Goal: Information Seeking & Learning: Find specific page/section

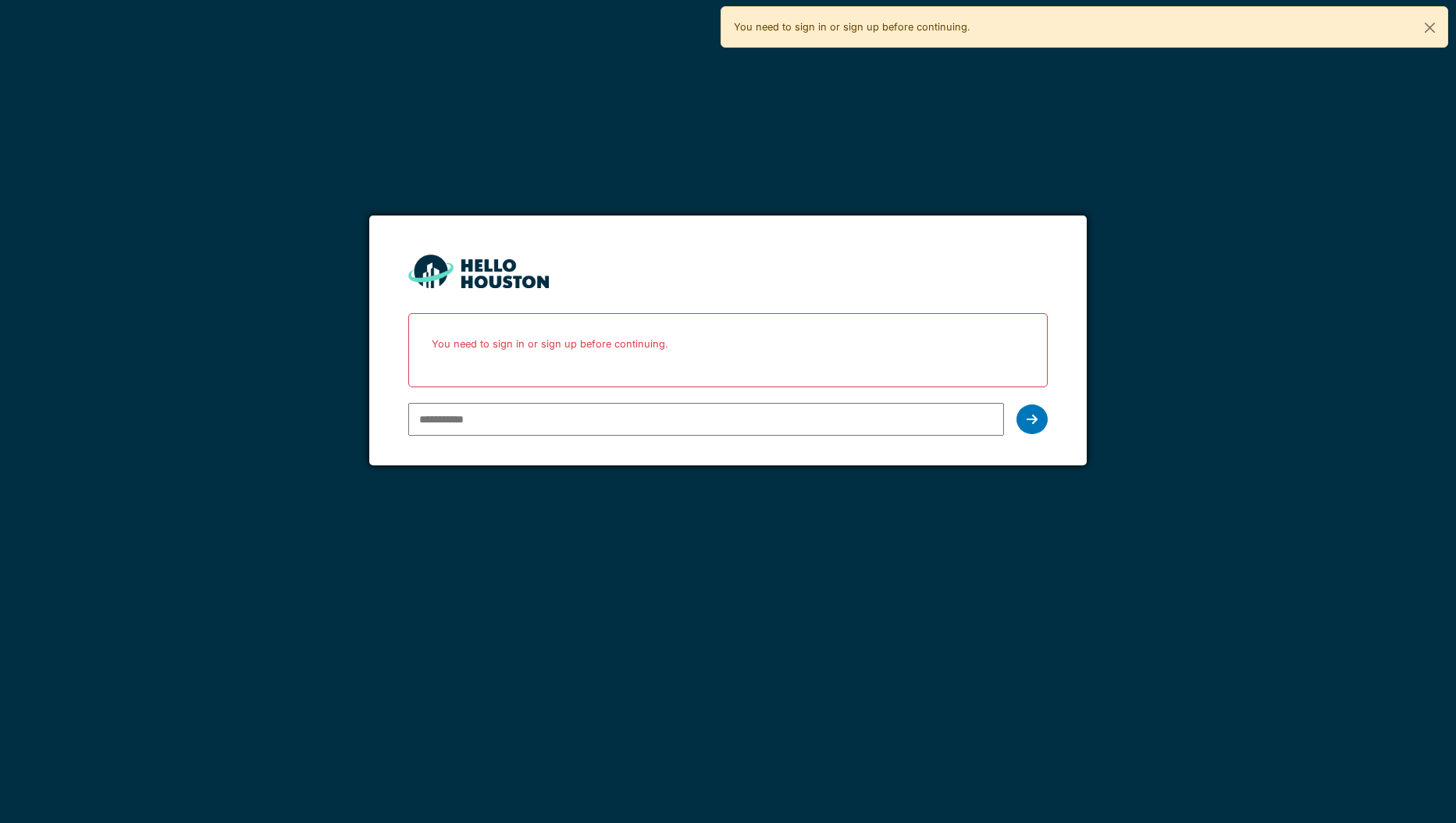
click at [780, 427] on input "email" at bounding box center [706, 419] width 596 height 33
type input "**********"
click at [1032, 423] on icon at bounding box center [1032, 419] width 11 height 13
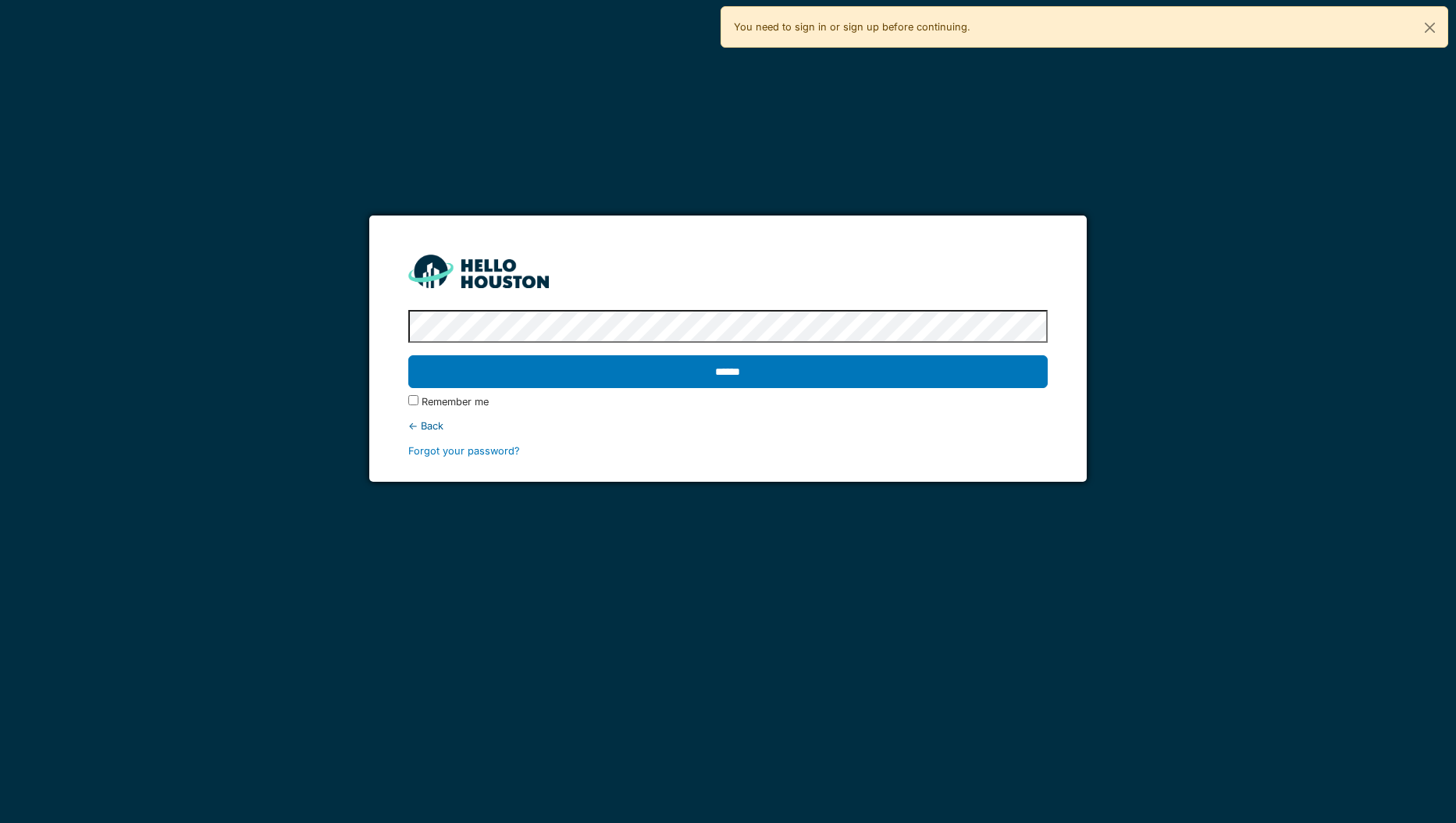
click at [408, 355] on input "******" at bounding box center [728, 371] width 640 height 33
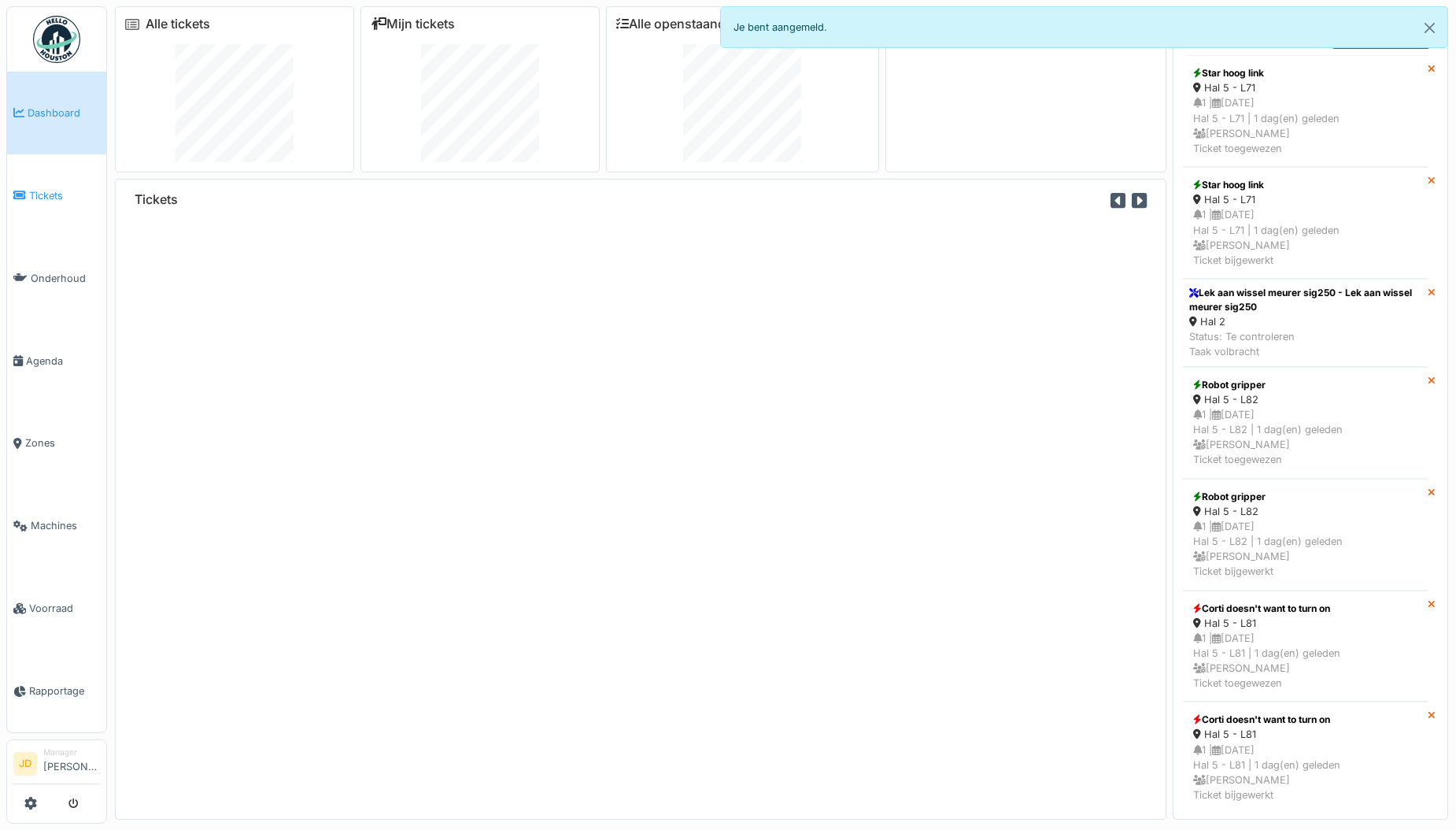
click at [23, 203] on link "Tickets" at bounding box center [56, 196] width 99 height 83
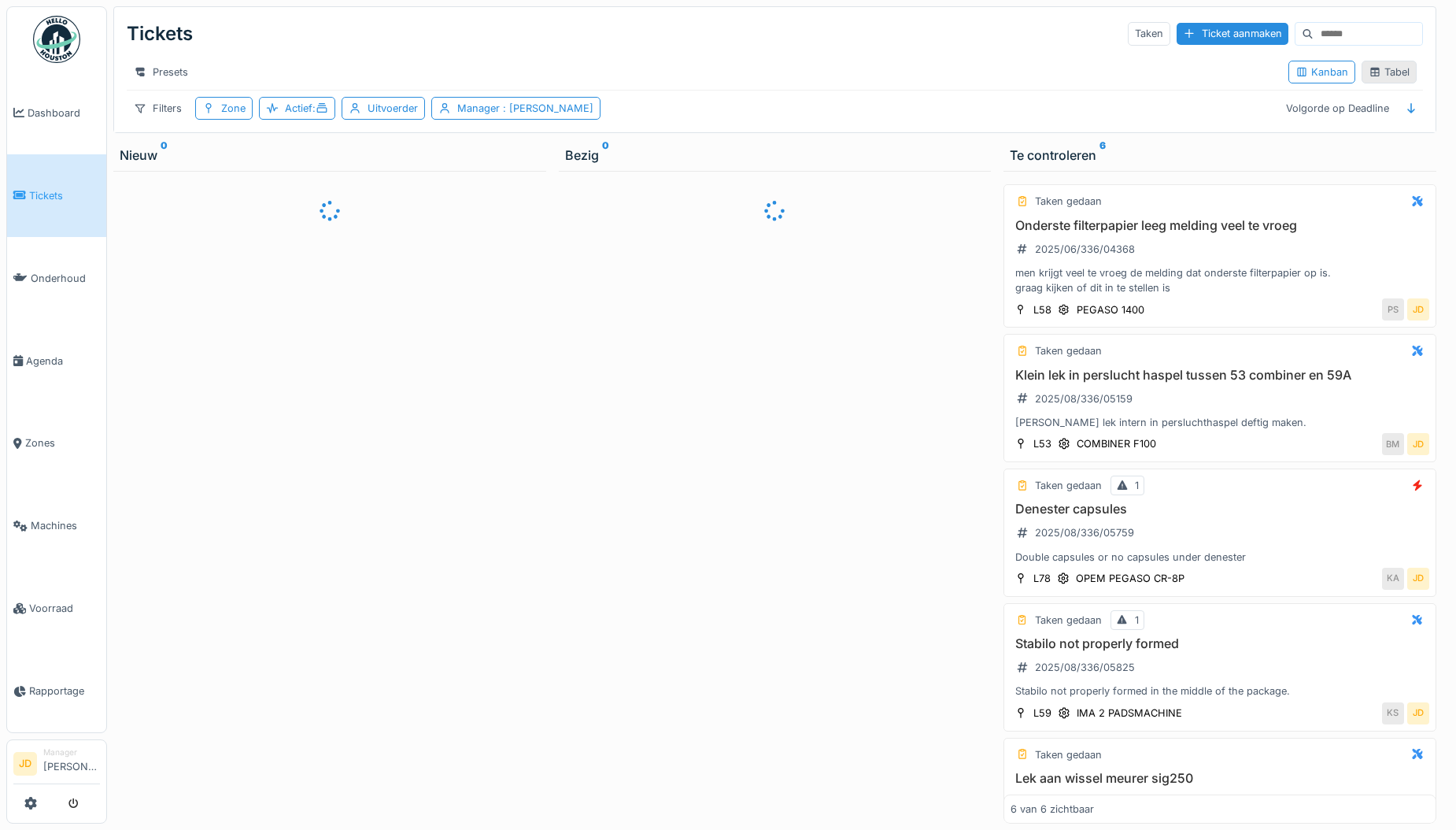
click at [1373, 76] on div "Tabel" at bounding box center [1388, 72] width 41 height 15
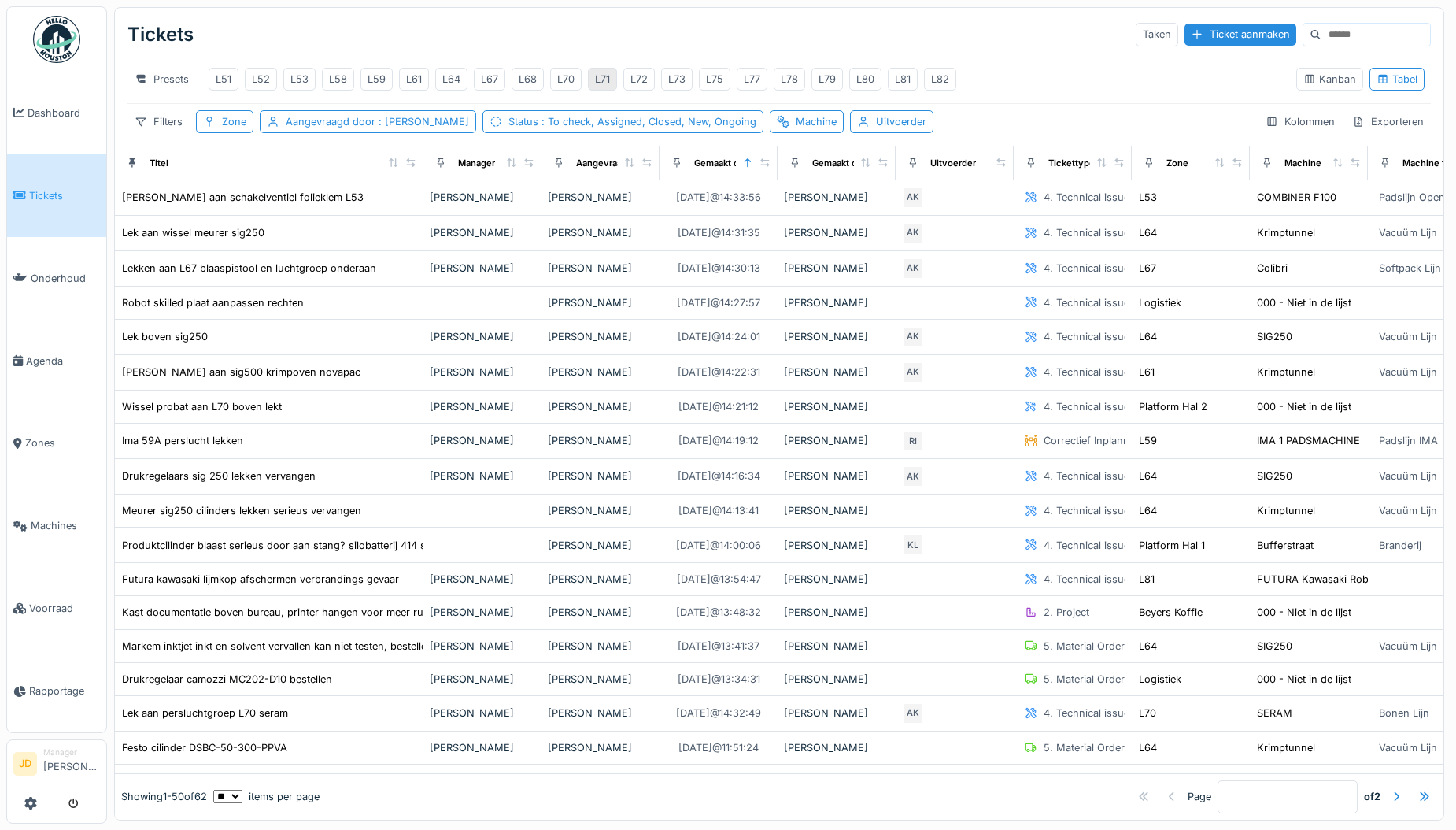
click at [602, 79] on div "L71" at bounding box center [602, 79] width 15 height 15
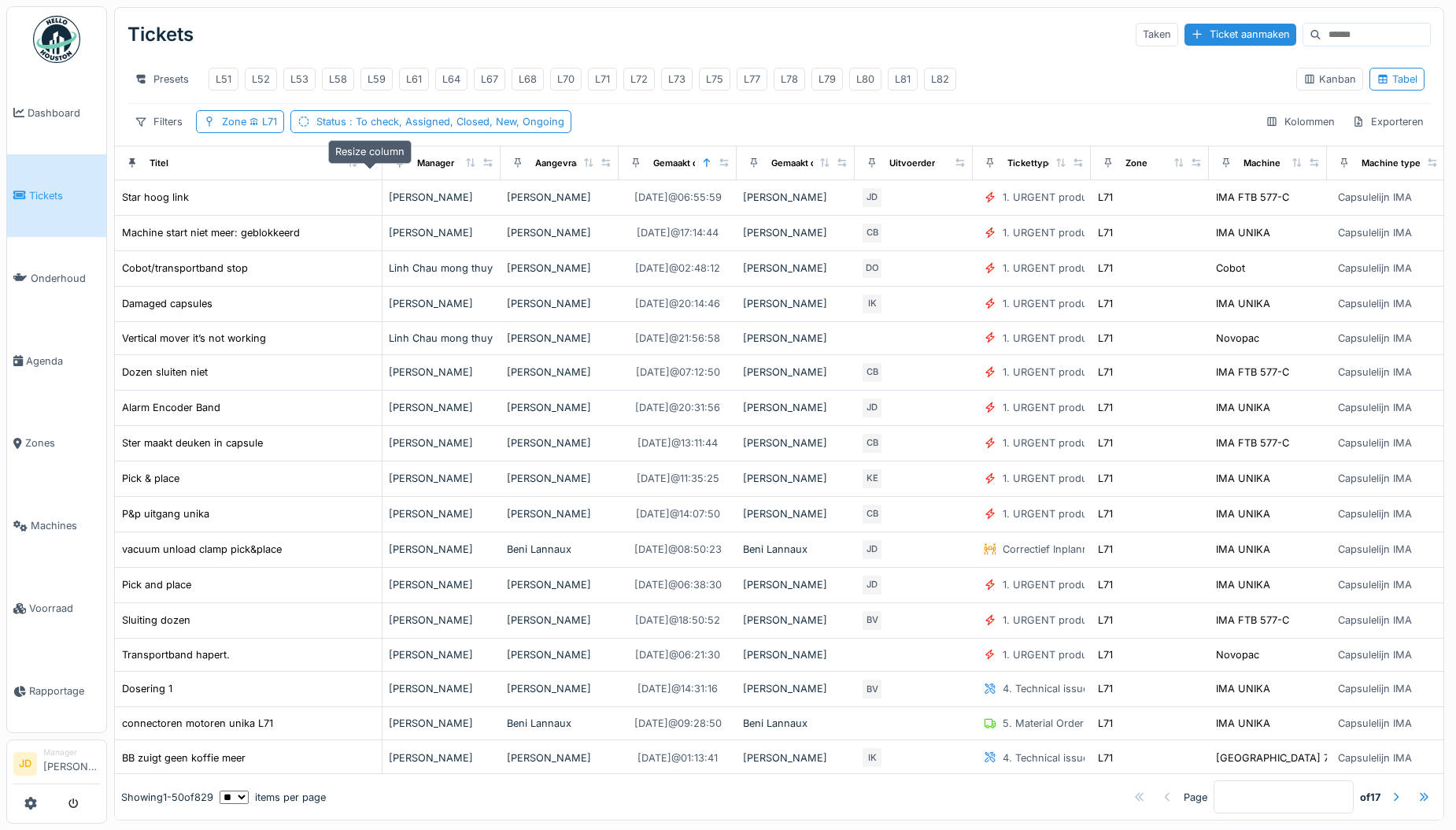
drag, startPoint x: 219, startPoint y: 173, endPoint x: 369, endPoint y: 174, distance: 150.0
click at [369, 167] on icon at bounding box center [370, 162] width 11 height 9
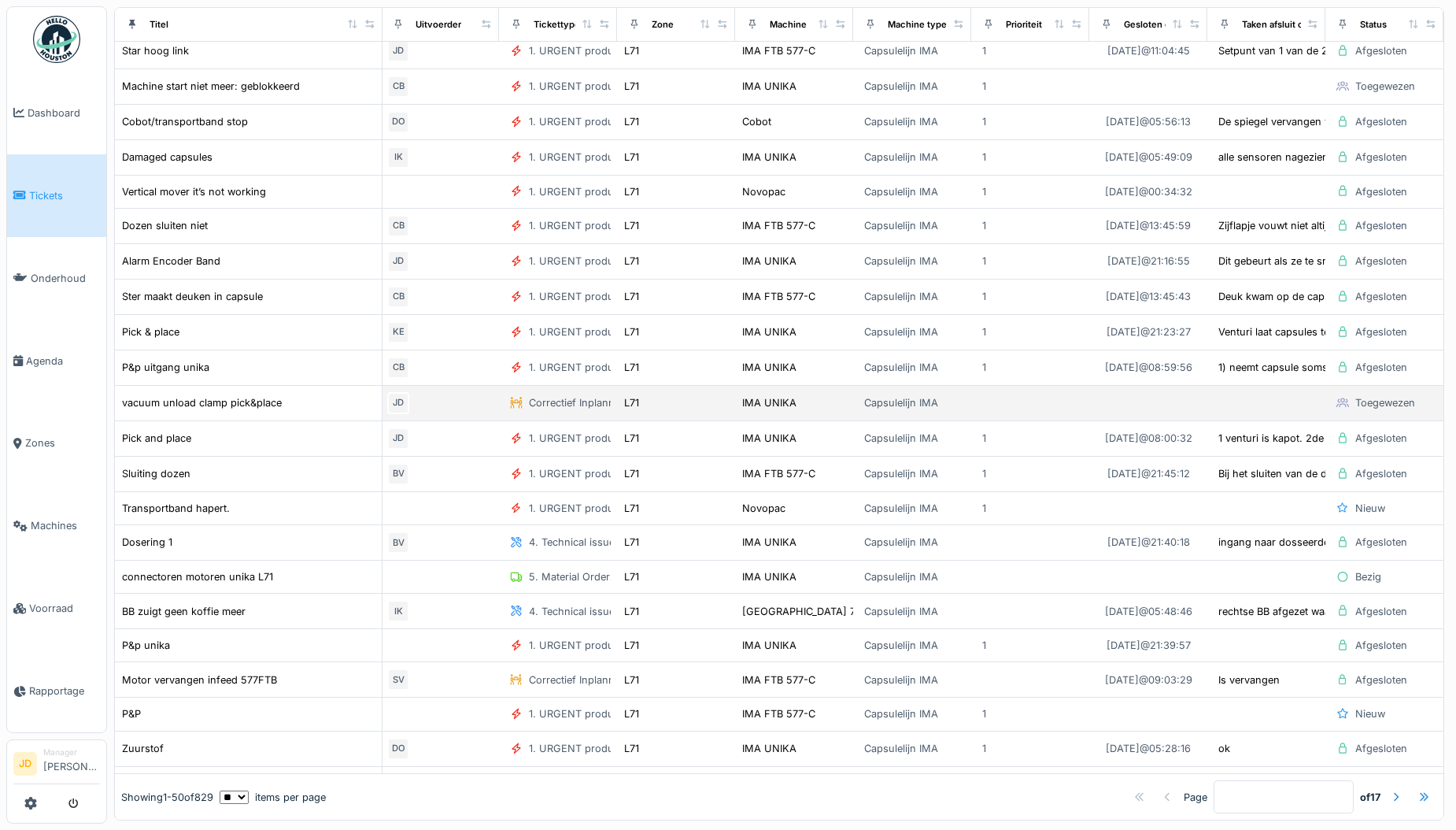
scroll to position [0, 498]
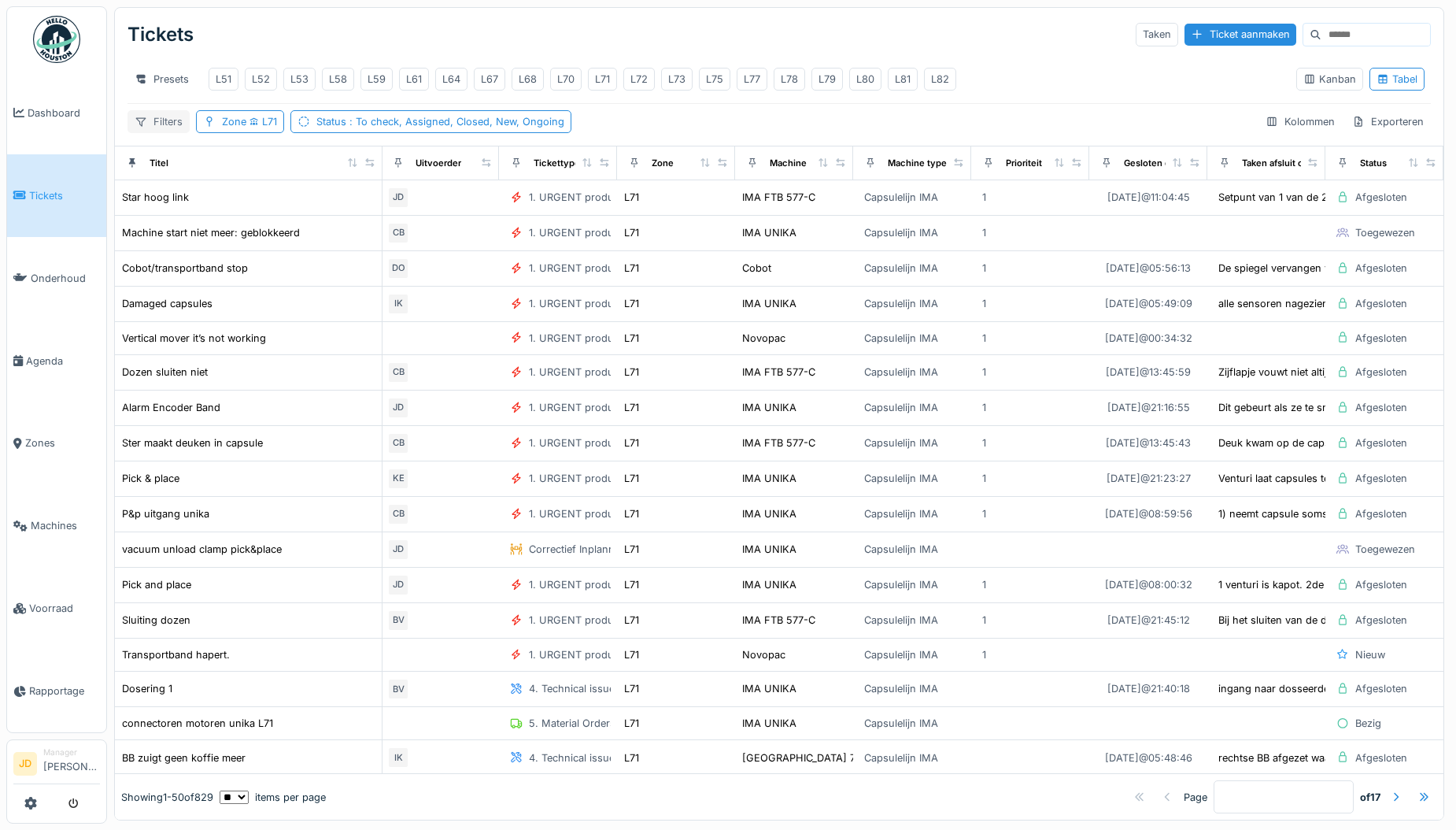
click at [149, 124] on div "Filters" at bounding box center [158, 122] width 62 height 23
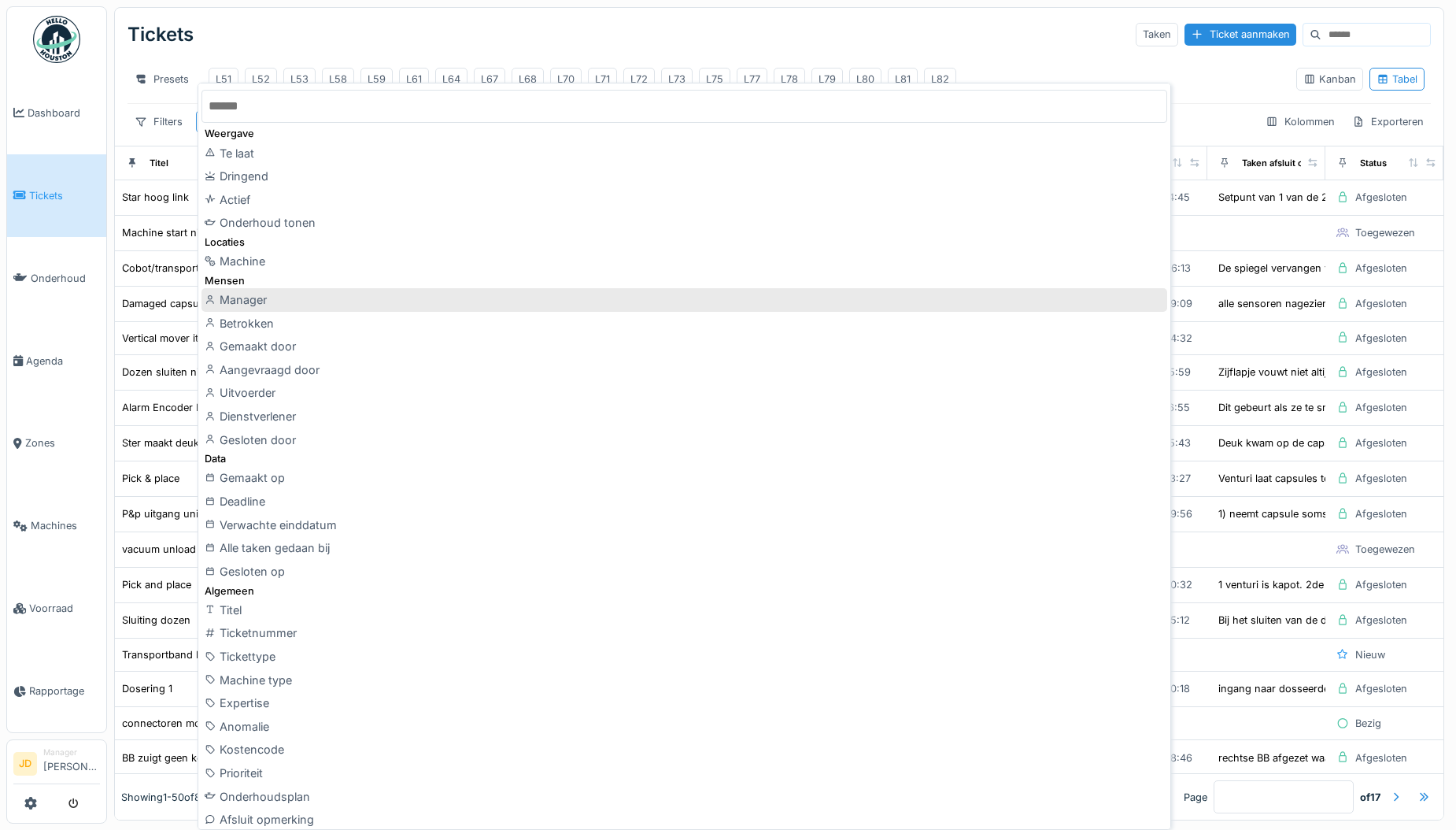
click at [282, 303] on div "Manager" at bounding box center [683, 300] width 966 height 24
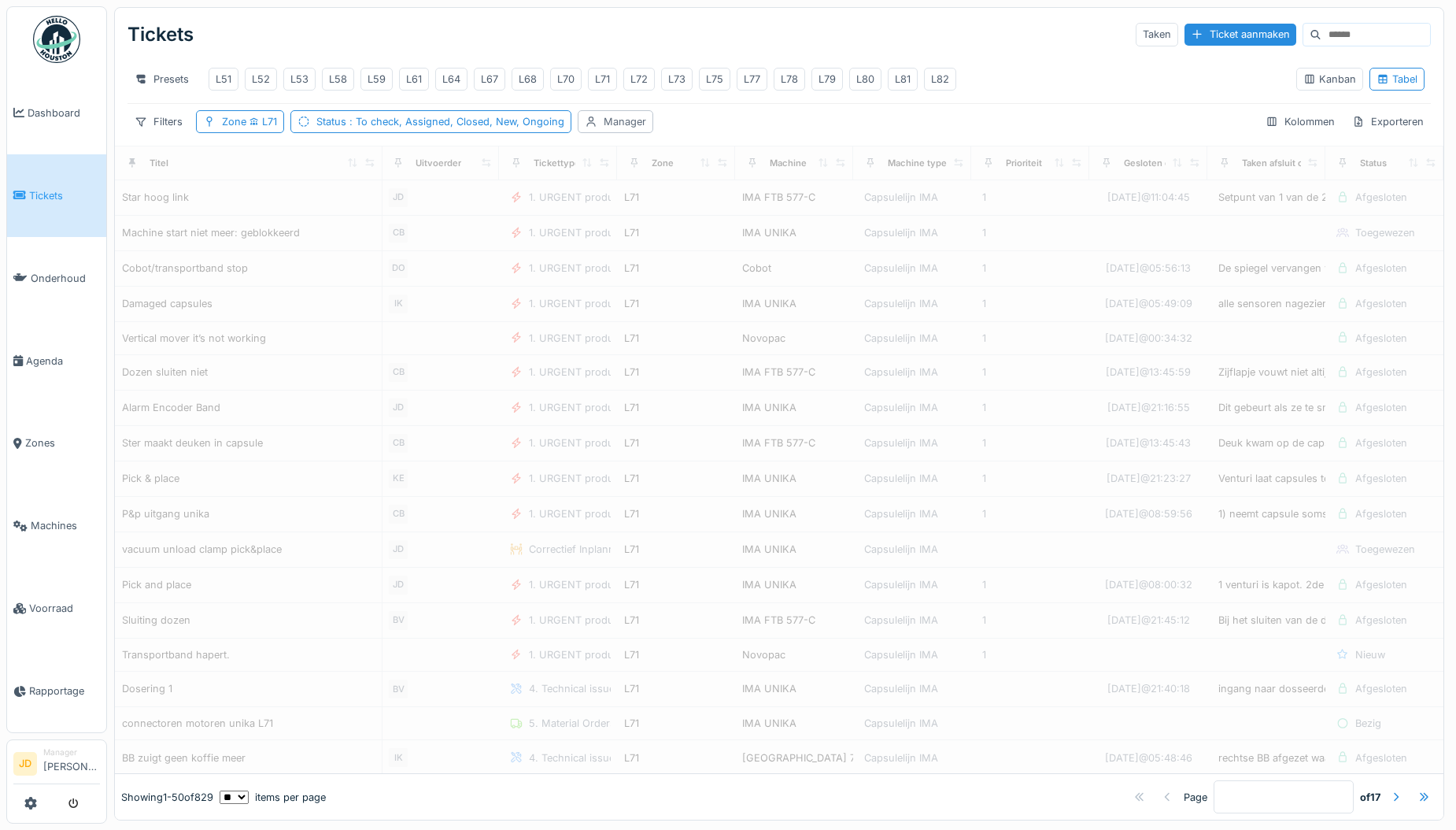
click at [622, 133] on div "Manager" at bounding box center [615, 122] width 76 height 23
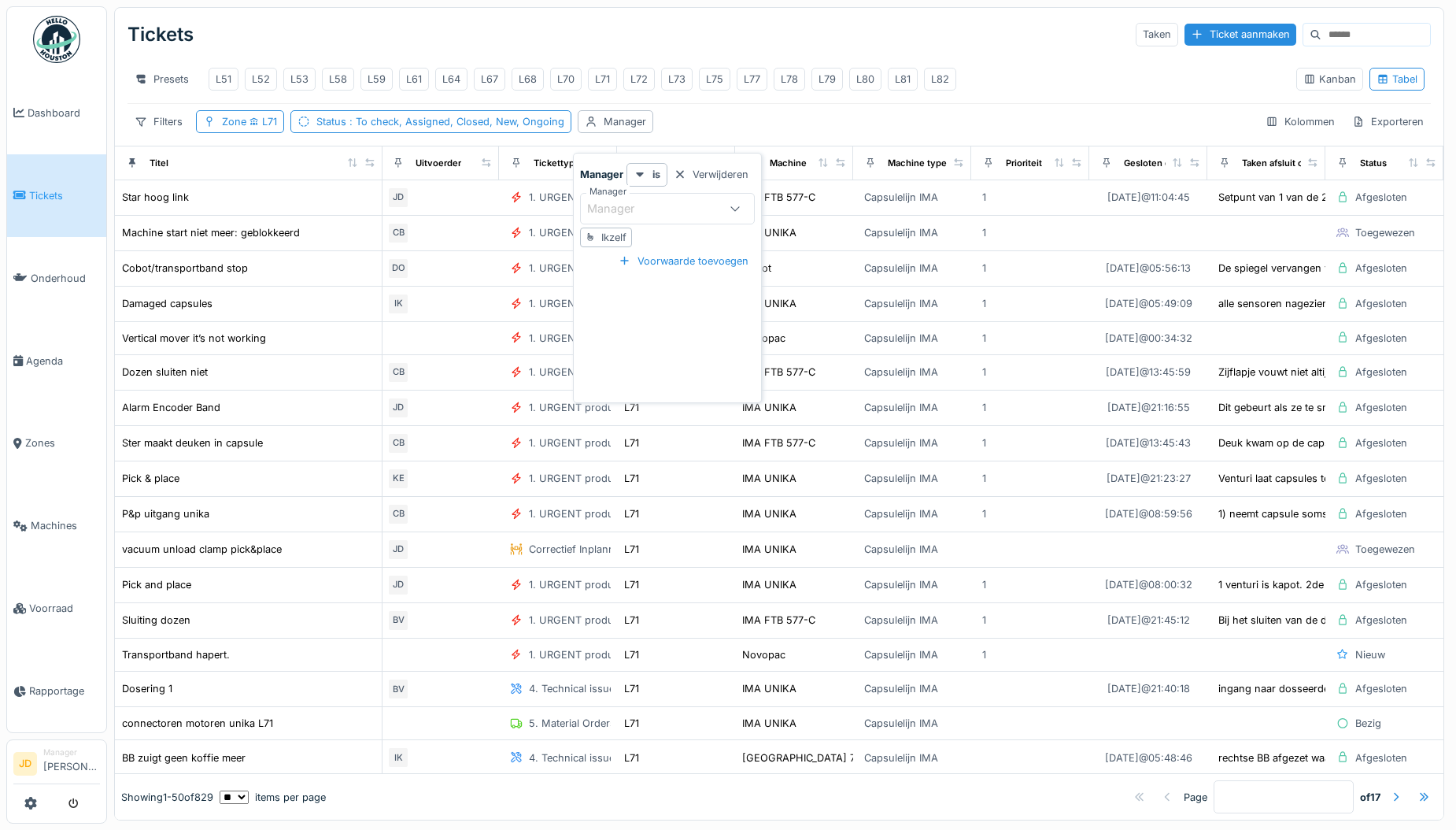
click at [604, 232] on div "Ikzelf" at bounding box center [614, 237] width 25 height 15
type input "****"
click at [763, 122] on div "Filters Zone L71 Status : To check, Assigned, Closed, New, Ongoing Manager Kolo…" at bounding box center [779, 122] width 1303 height 23
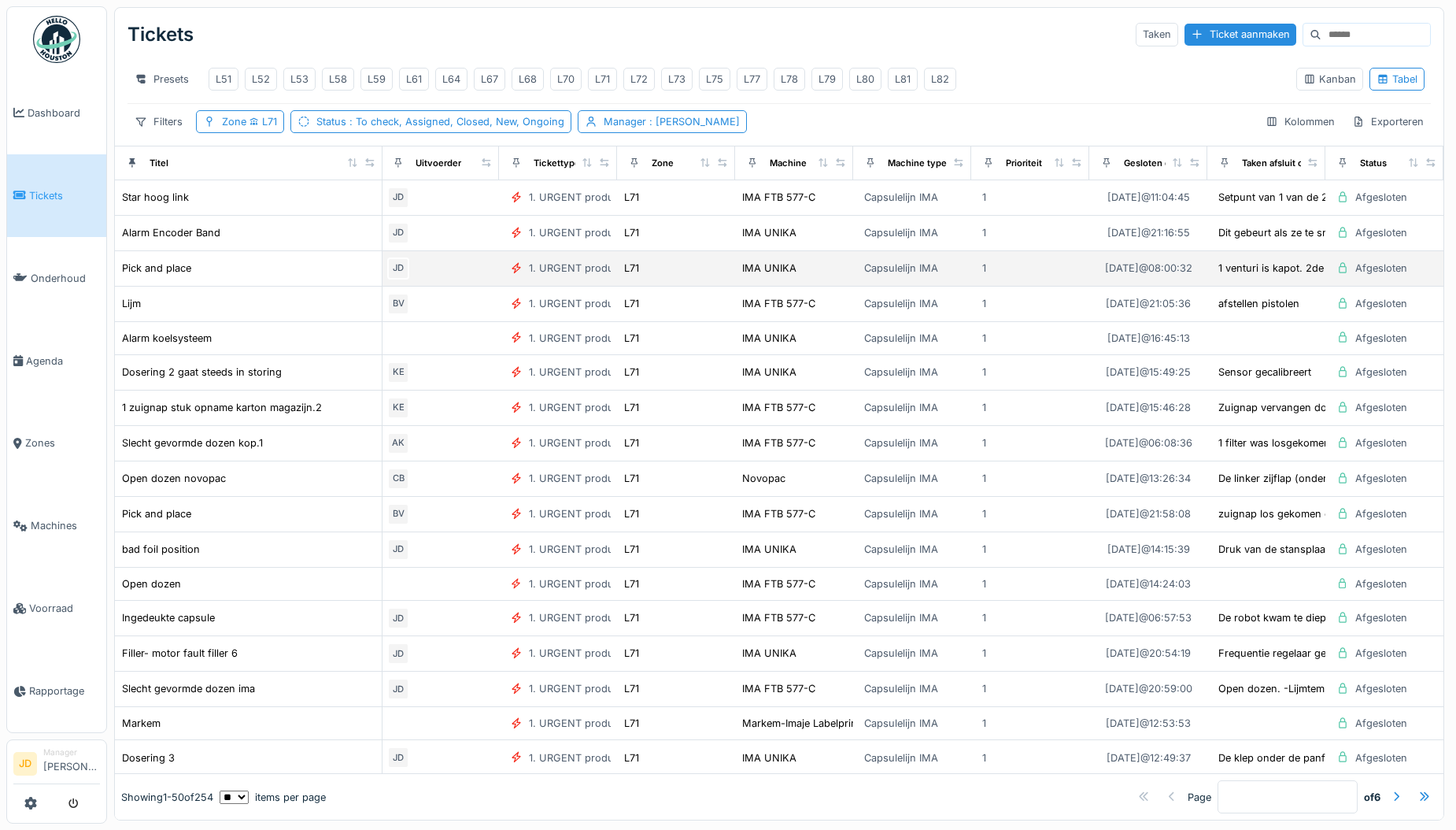
click at [216, 277] on div "Pick and place" at bounding box center [248, 268] width 254 height 17
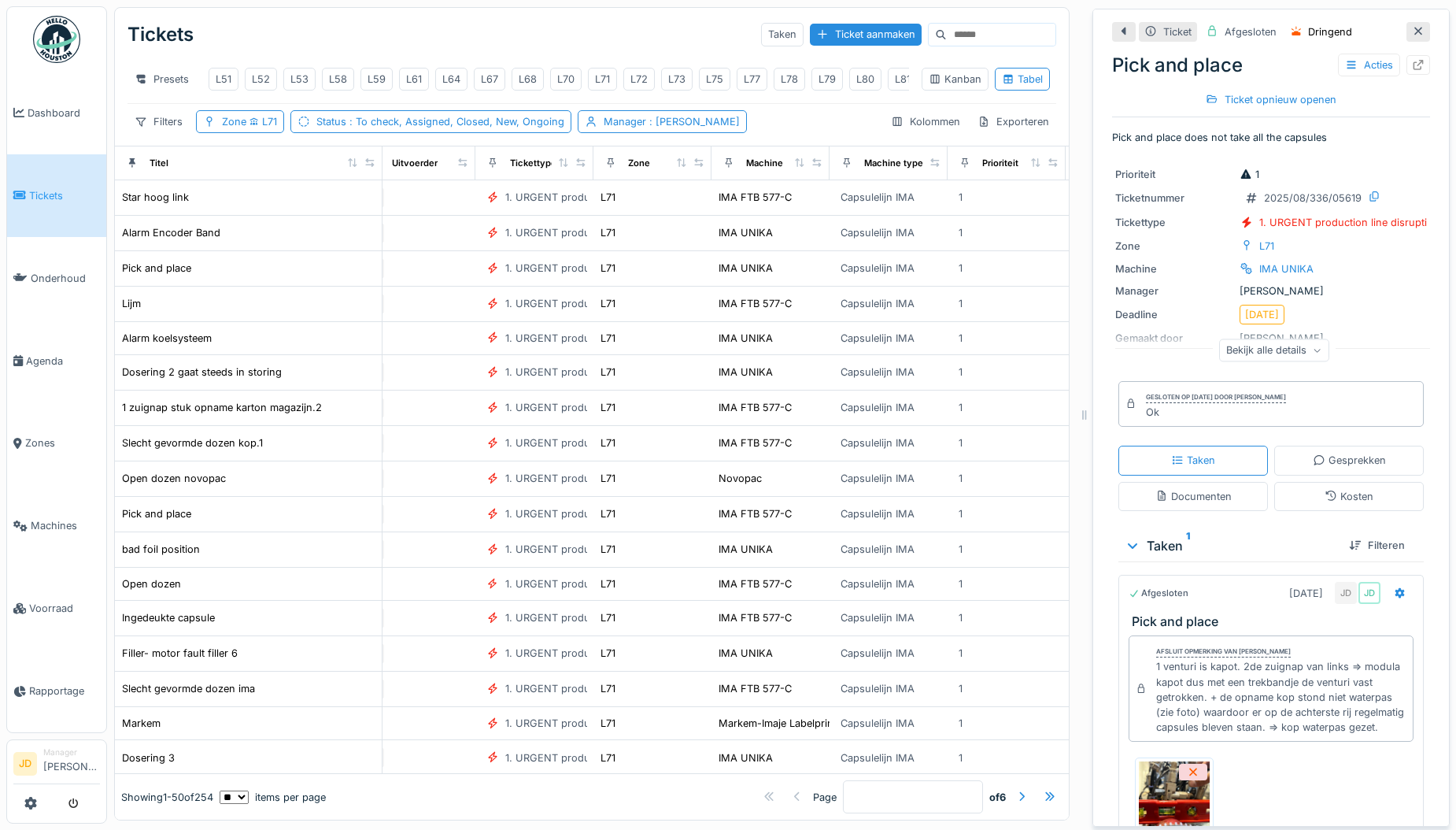
click at [1411, 39] on div at bounding box center [1418, 32] width 13 height 15
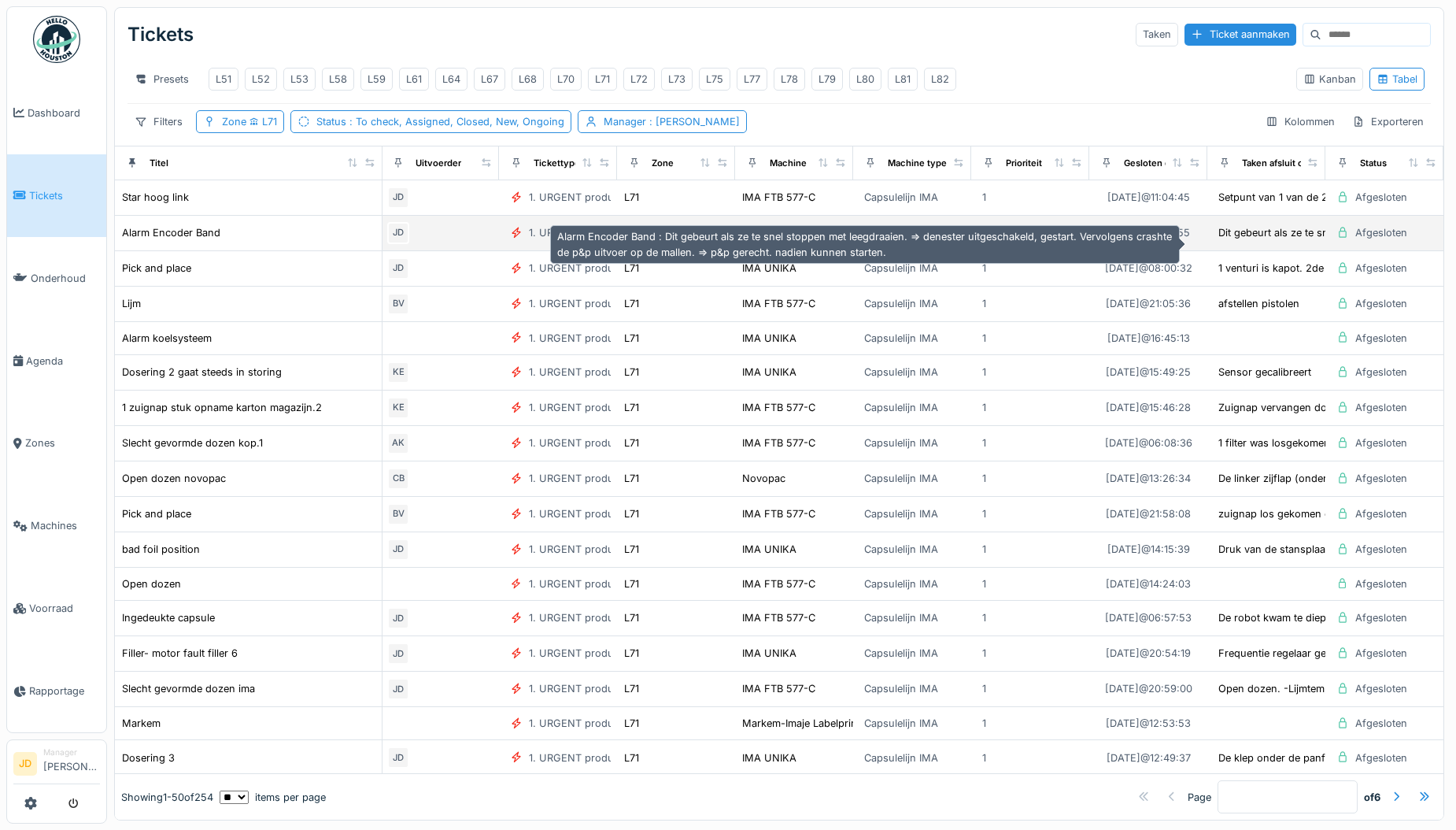
click at [1270, 239] on div "Dit gebeurt als ze te snel stoppen met leegdraa..." at bounding box center [1335, 232] width 234 height 15
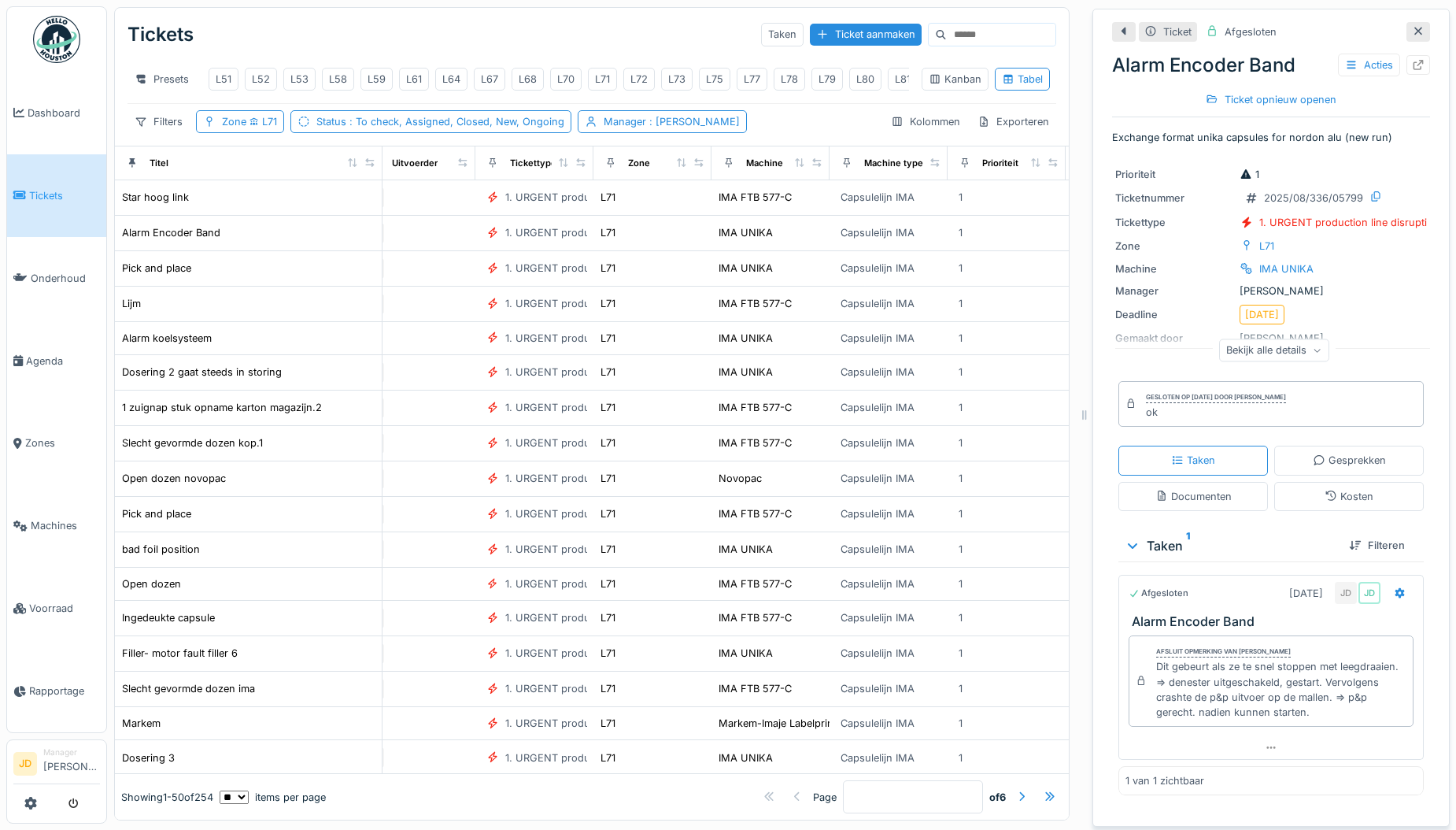
click at [1411, 33] on icon at bounding box center [1418, 31] width 13 height 10
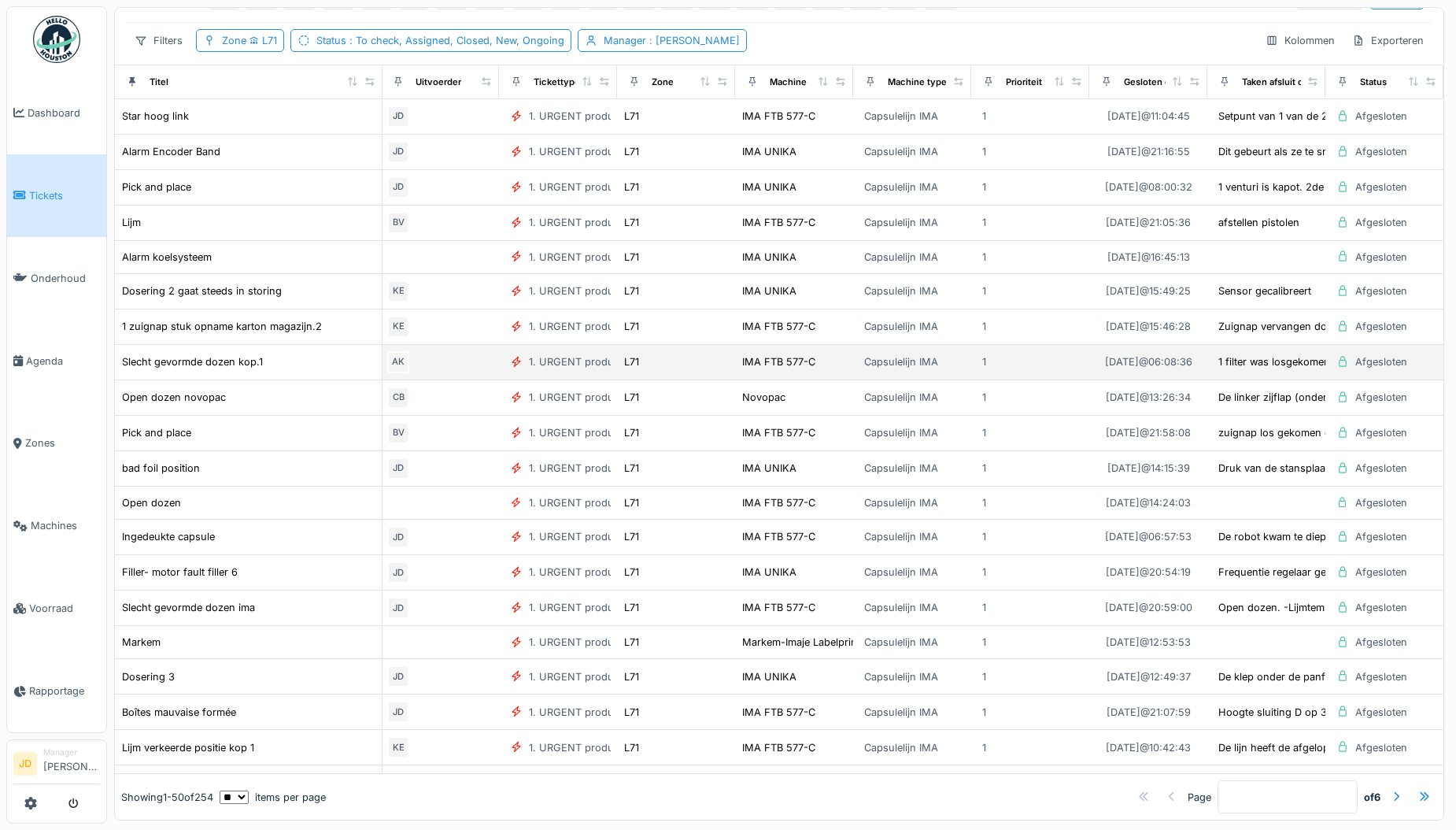
scroll to position [0, 498]
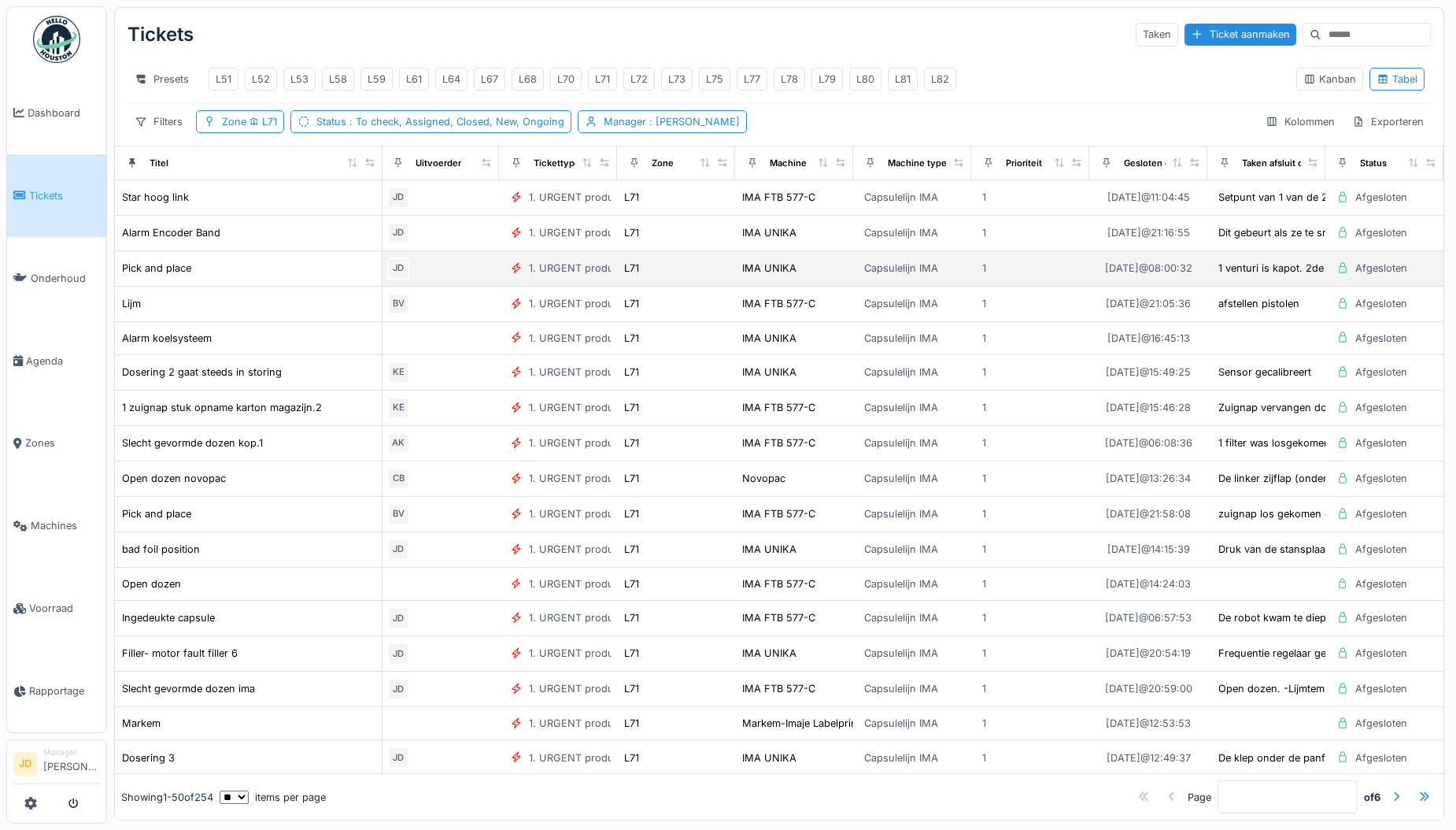
click at [1047, 277] on div "1" at bounding box center [1030, 268] width 106 height 18
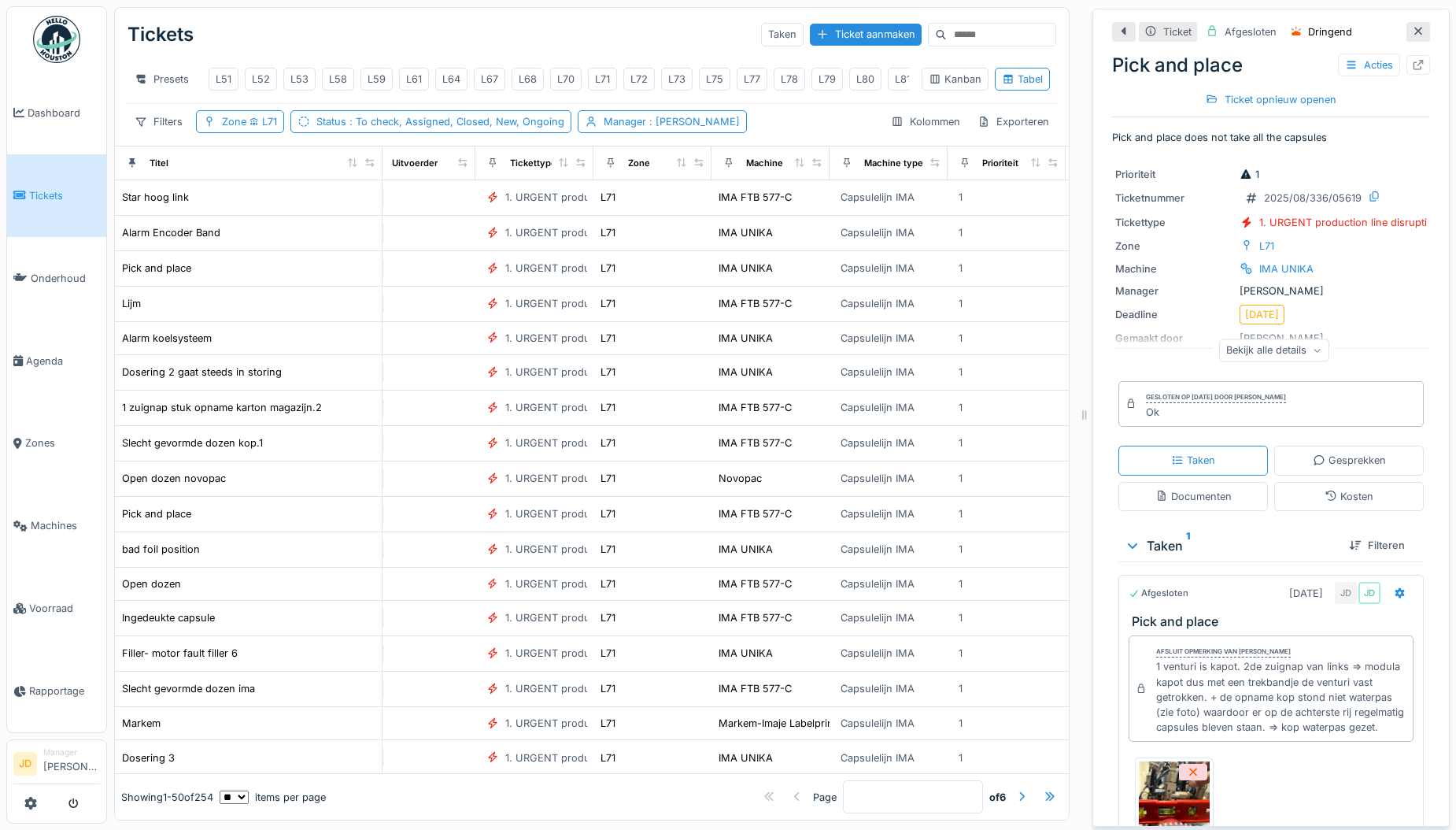
click at [1411, 35] on icon at bounding box center [1418, 31] width 13 height 10
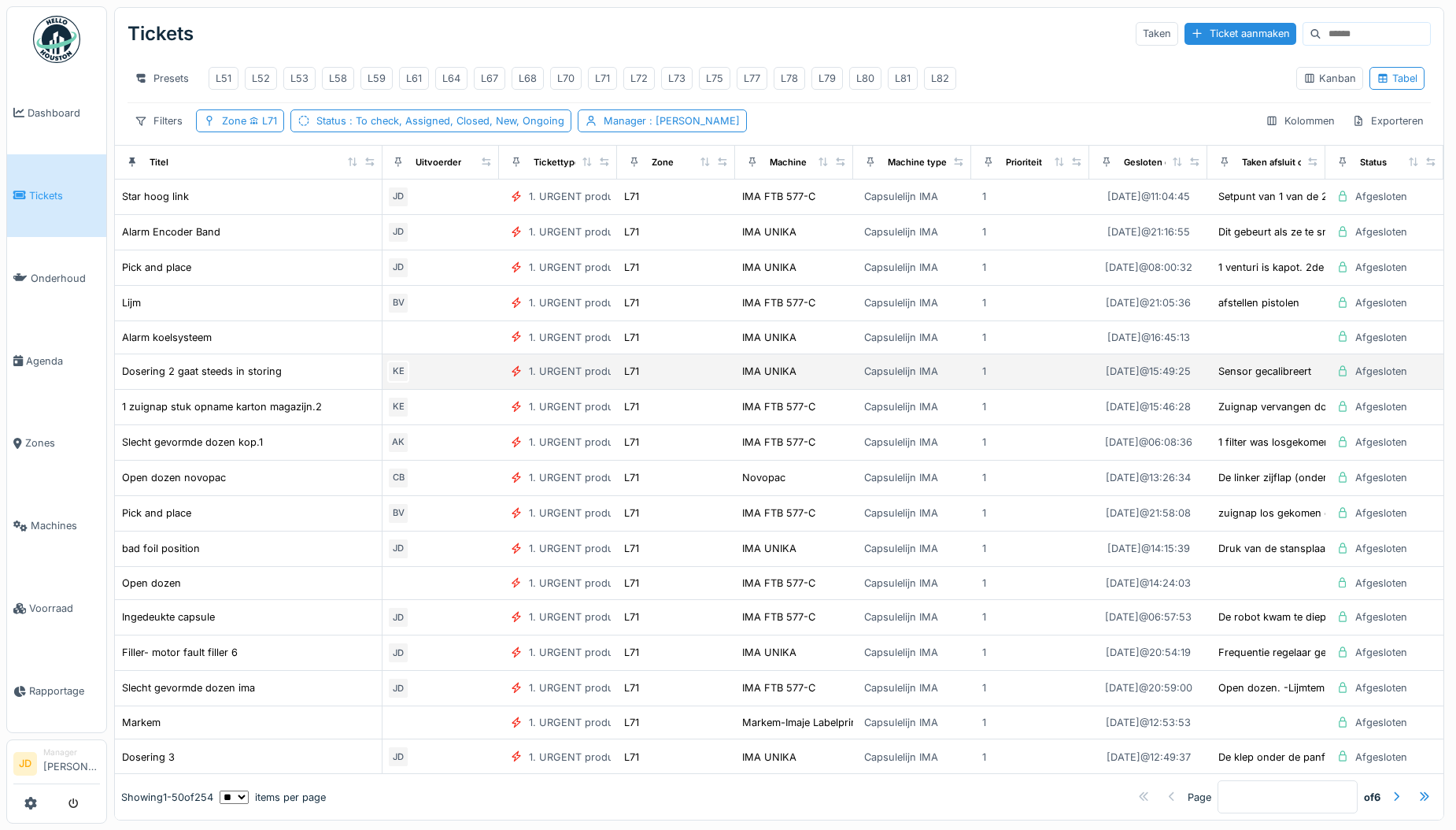
scroll to position [0, 498]
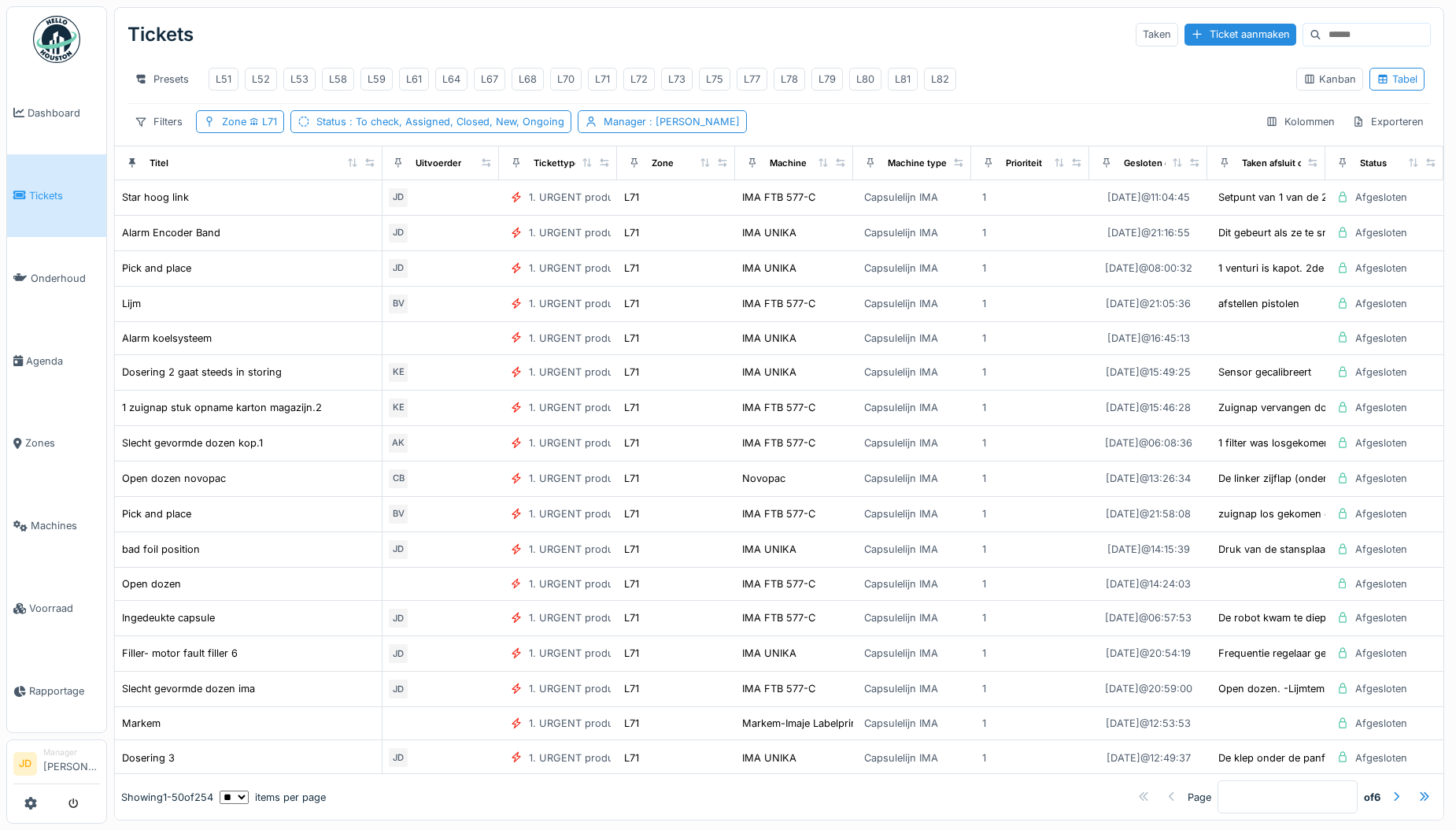
drag, startPoint x: 656, startPoint y: 132, endPoint x: 656, endPoint y: 149, distance: 17.0
click at [656, 127] on span ": [PERSON_NAME]" at bounding box center [693, 122] width 94 height 12
click at [691, 205] on icon at bounding box center [695, 208] width 9 height 9
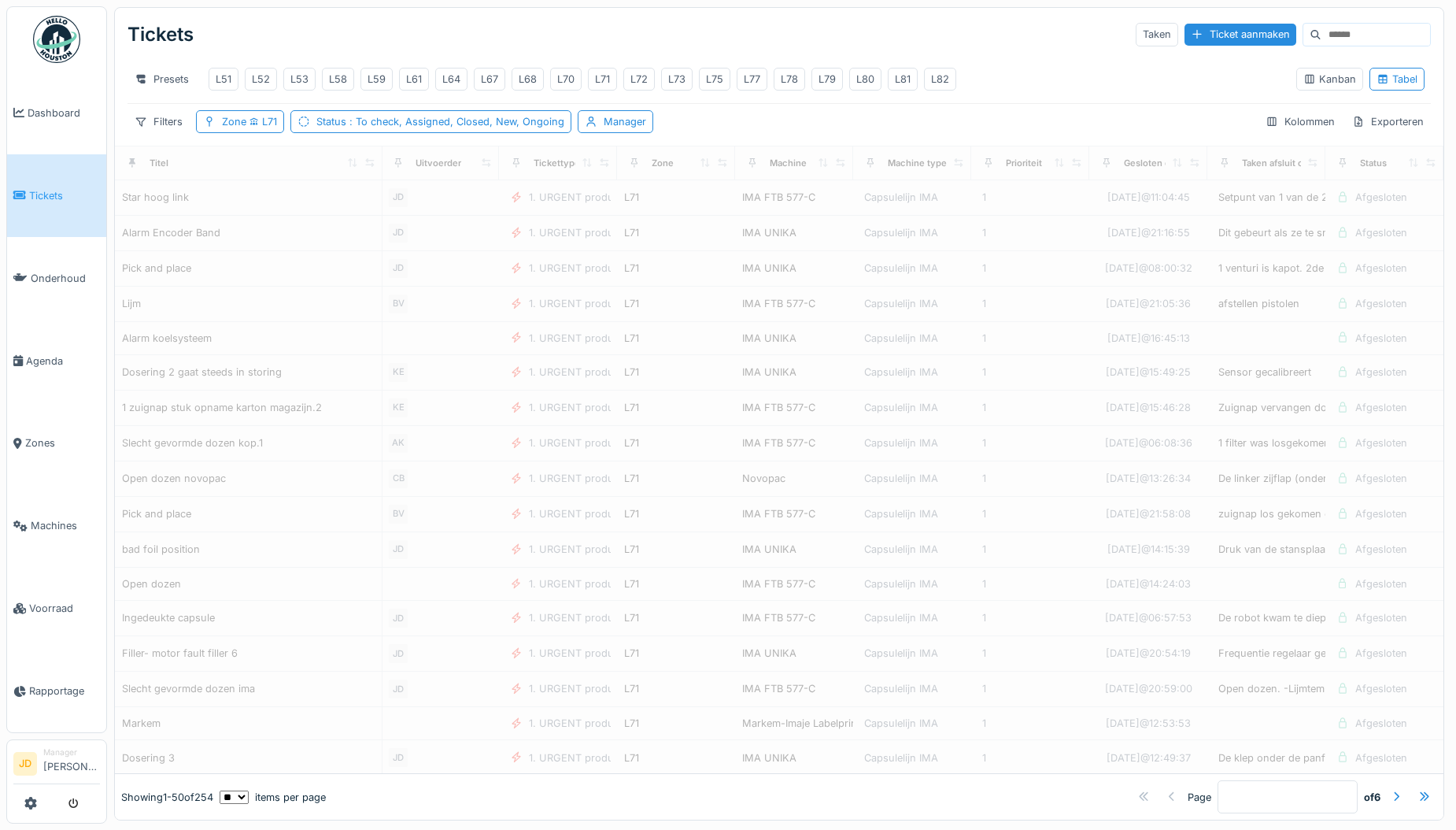
click at [805, 127] on div "Filters Zone L71 Status : To check, Assigned, Closed, New, Ongoing Manager Kolo…" at bounding box center [779, 122] width 1303 height 23
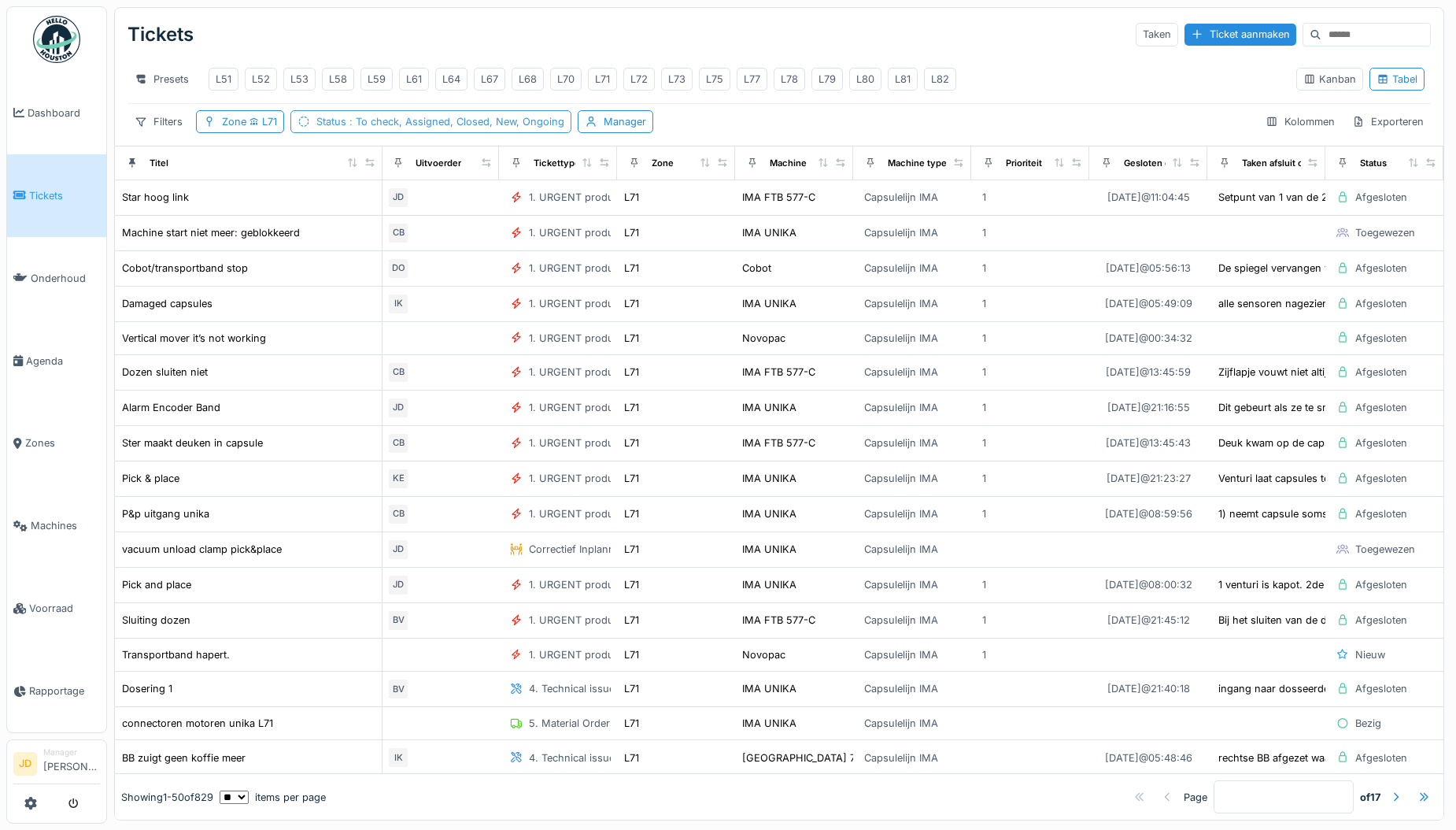
click at [512, 127] on span ": To check, Assigned, Closed, New, Ongoing" at bounding box center [455, 122] width 218 height 12
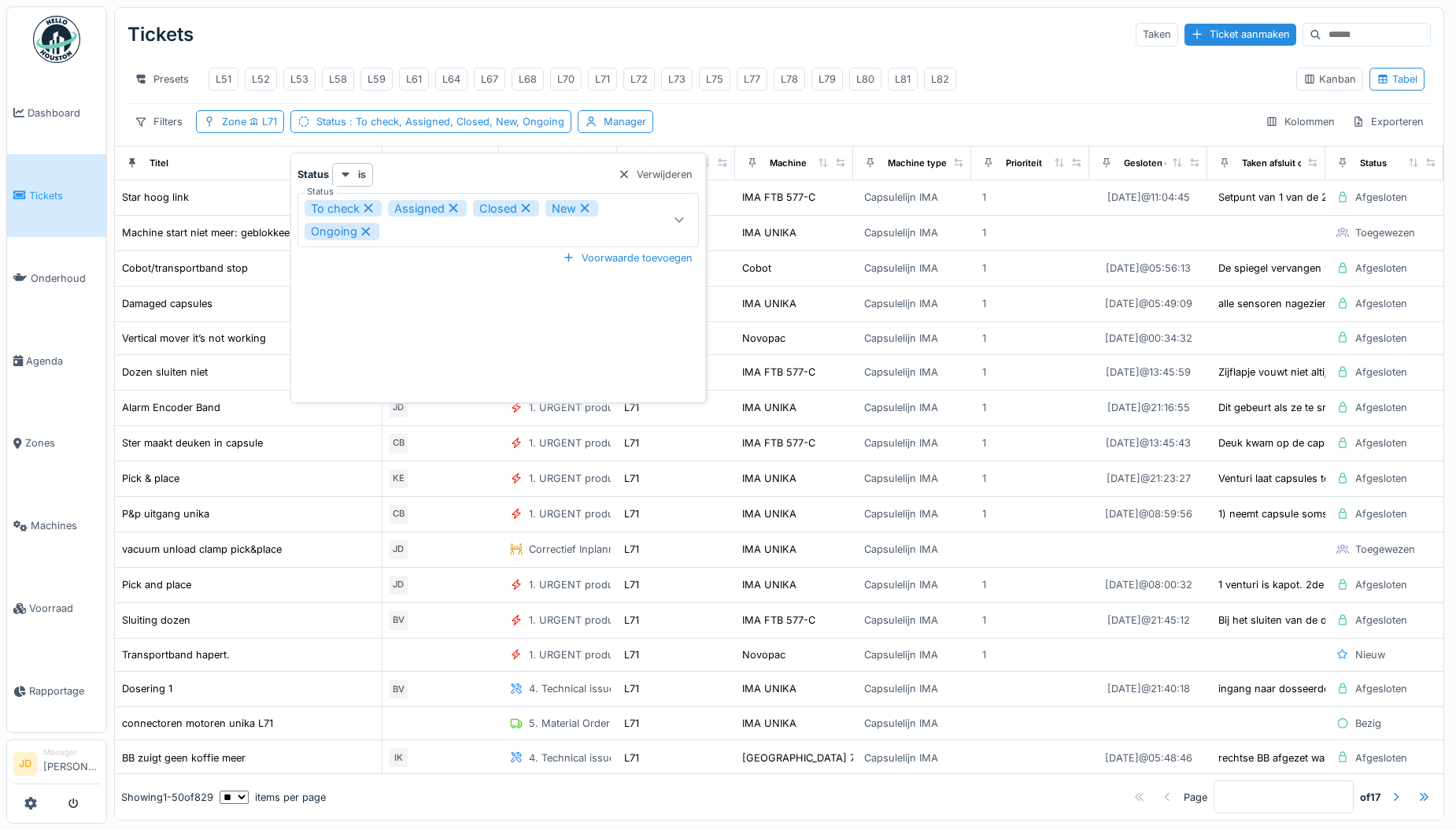
click at [498, 231] on div "To check Assigned Closed New Ongoing" at bounding box center [472, 219] width 336 height 40
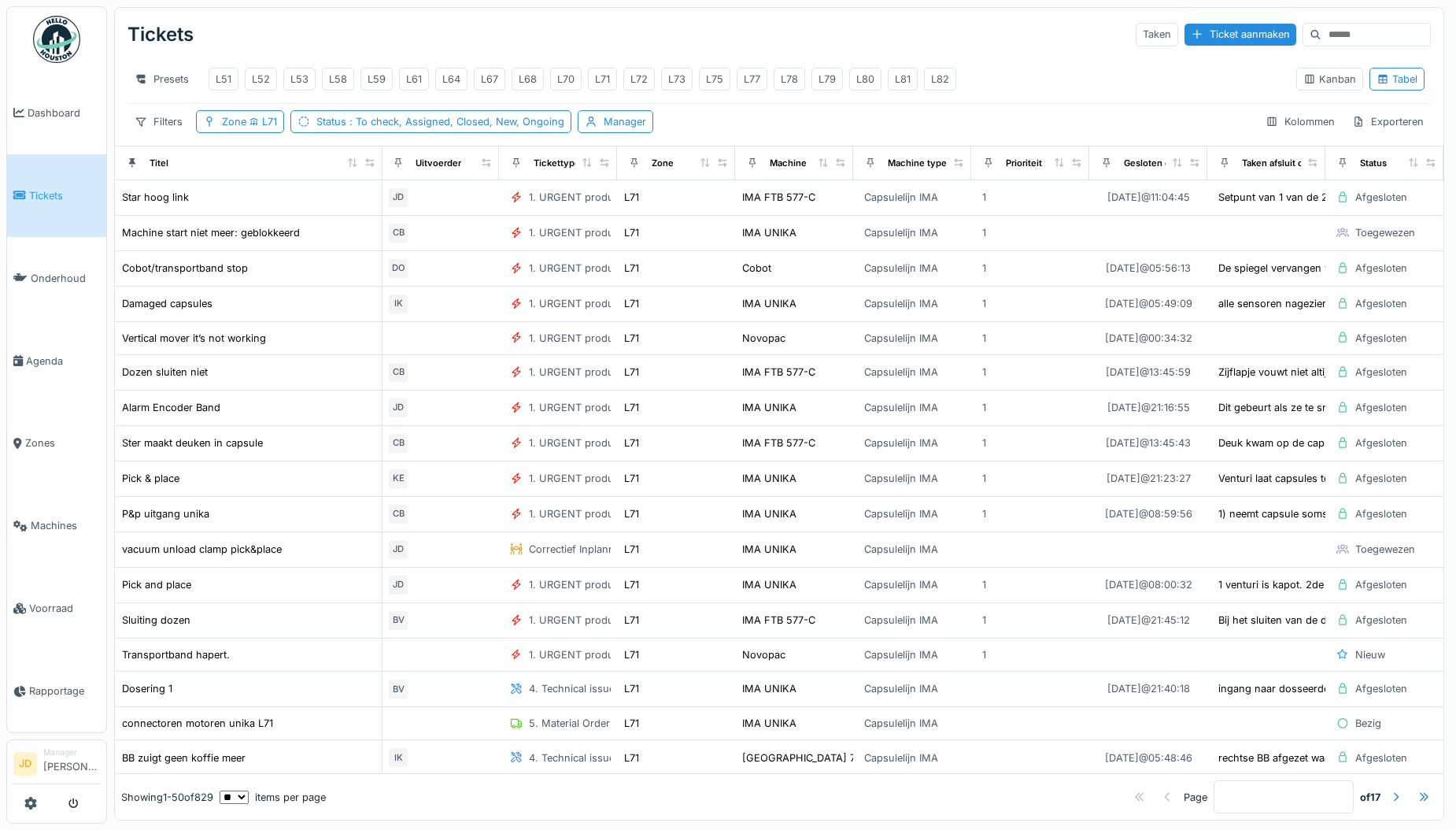
click at [877, 133] on div "Filters Zone L71 Status : To check, Assigned, Closed, New, Ongoing Manager Kolo…" at bounding box center [779, 122] width 1303 height 23
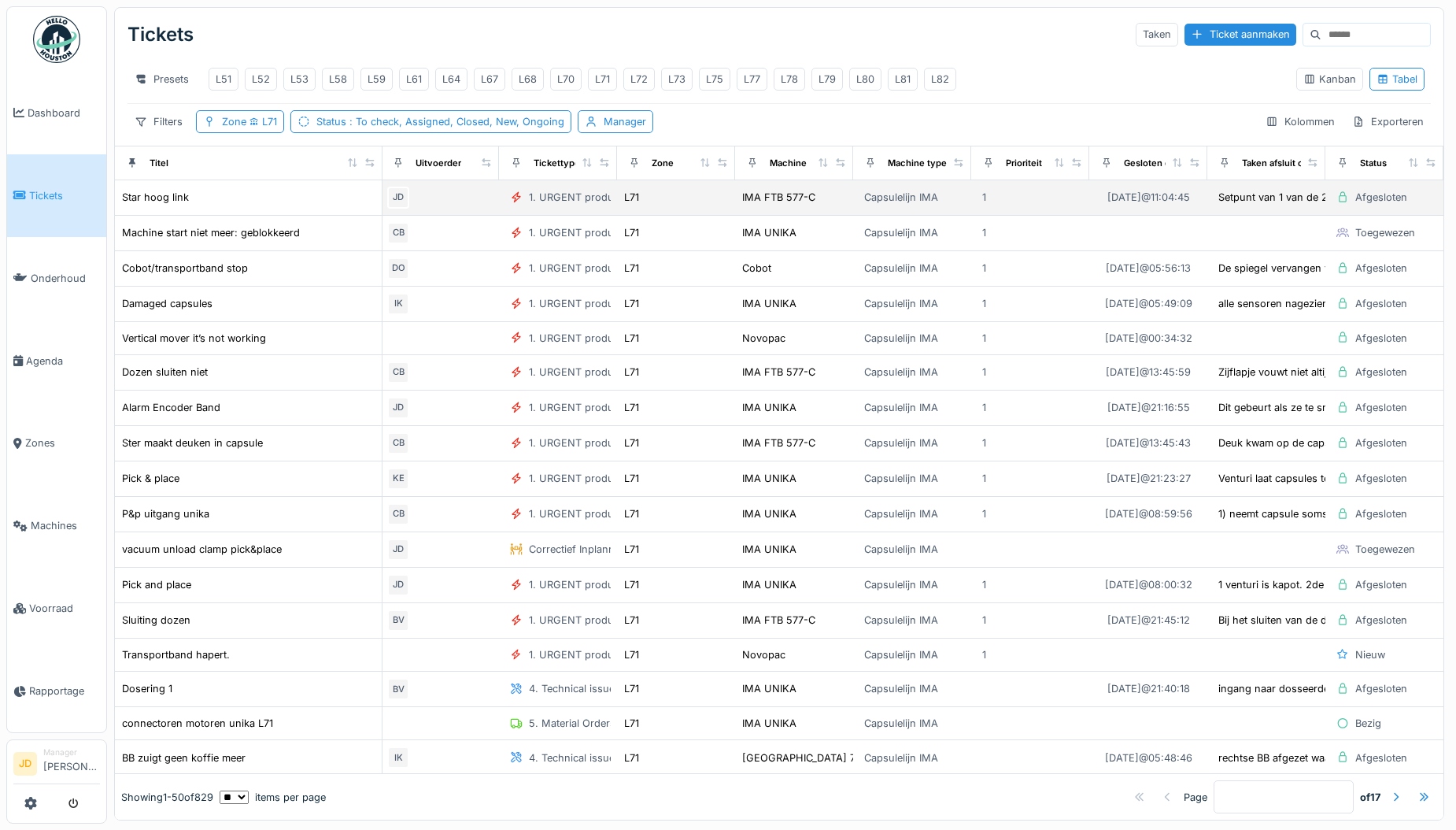
click at [205, 205] on div "Star hoog link" at bounding box center [248, 197] width 254 height 17
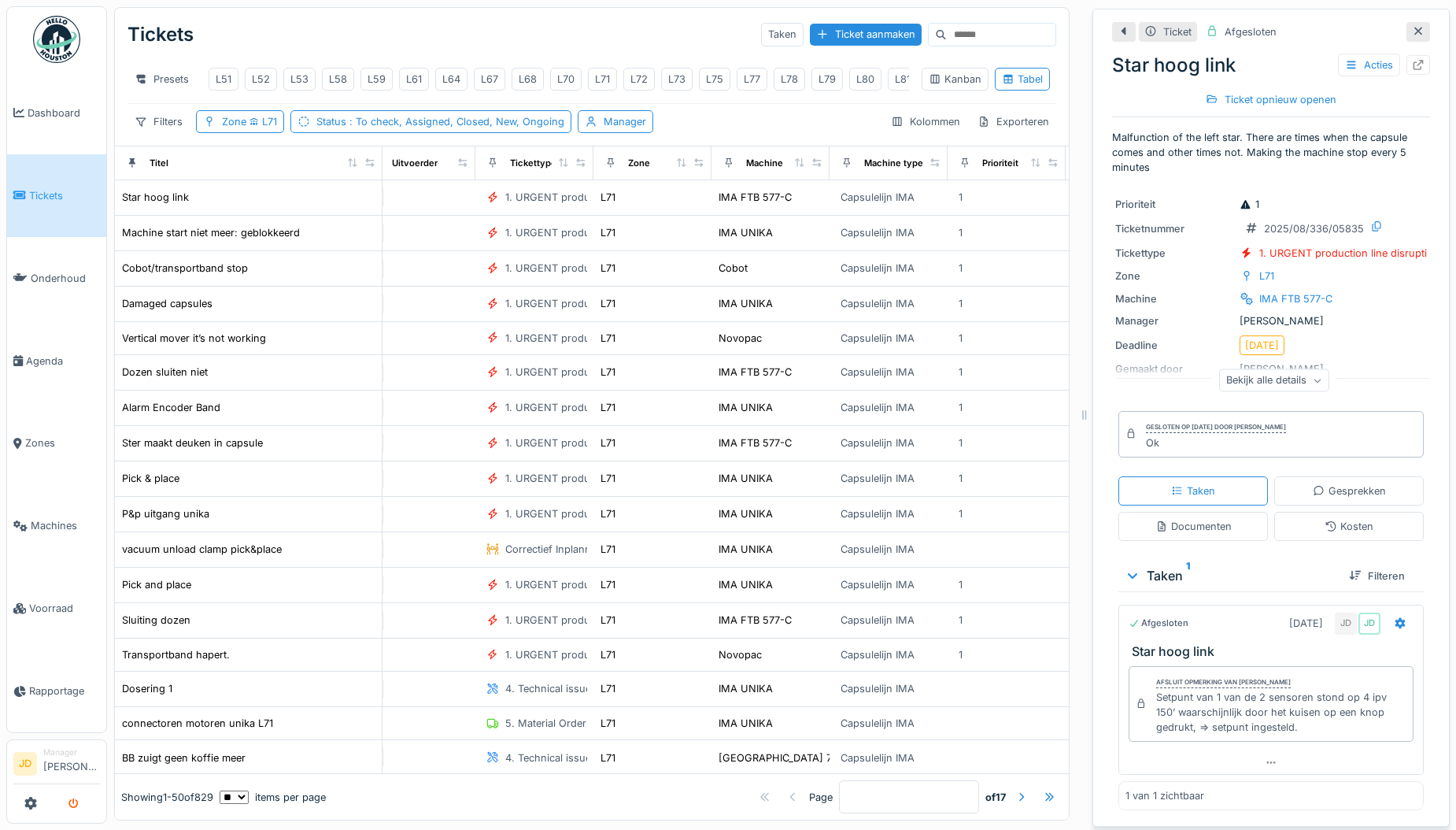
click at [75, 802] on icon "submit" at bounding box center [73, 804] width 10 height 10
